Goal: Browse casually: Explore the website without a specific task or goal

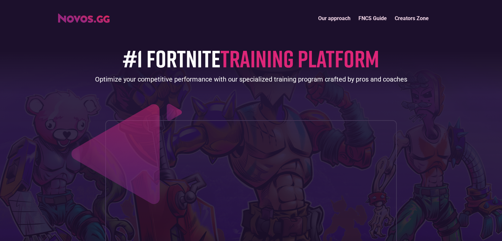
click at [238, 85] on div "#1 FORTNITE TRAINING PLATFORM Optimize your competitive performance with our sp…" at bounding box center [251, 157] width 386 height 265
click at [265, 57] on span "TRAINING PLATFORM" at bounding box center [299, 58] width 159 height 29
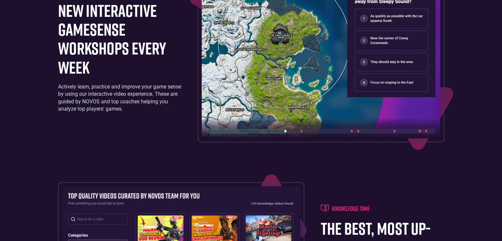
scroll to position [1254, 0]
